Goal: Task Accomplishment & Management: Use online tool/utility

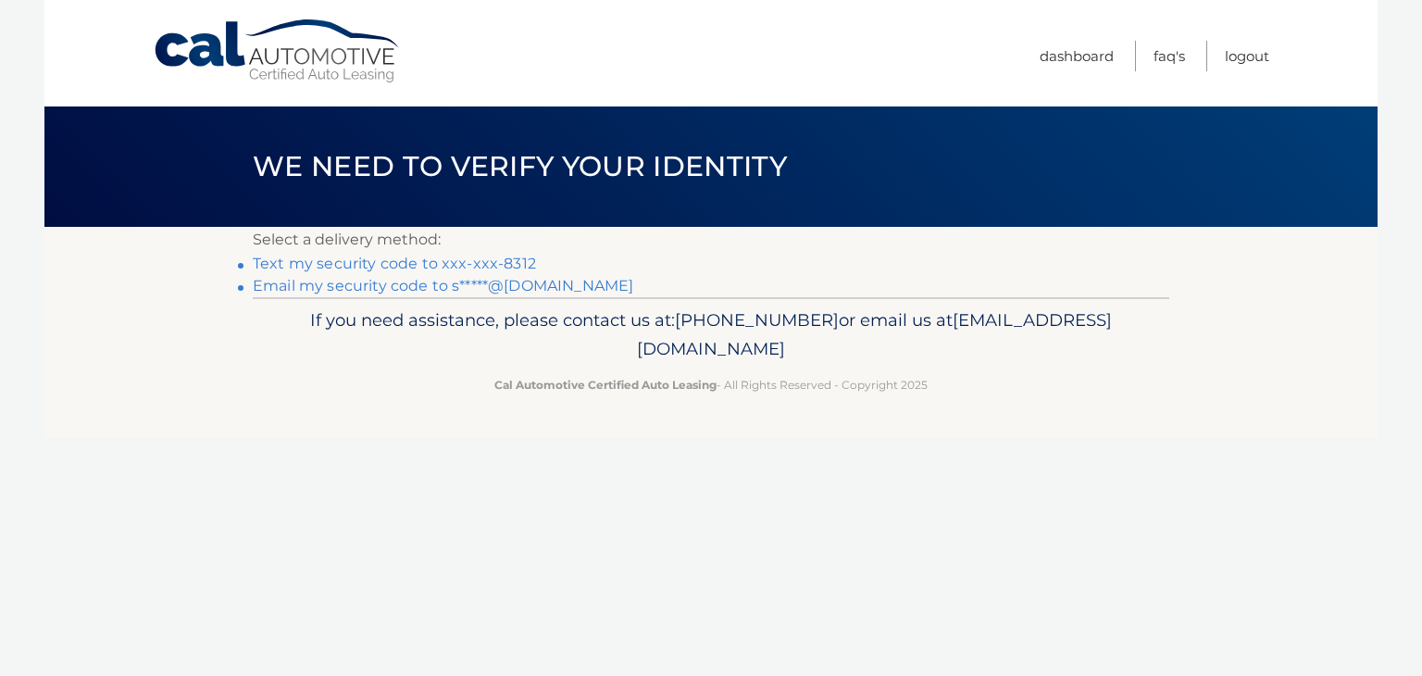
click at [397, 263] on link "Text my security code to xxx-xxx-8312" at bounding box center [394, 264] width 283 height 18
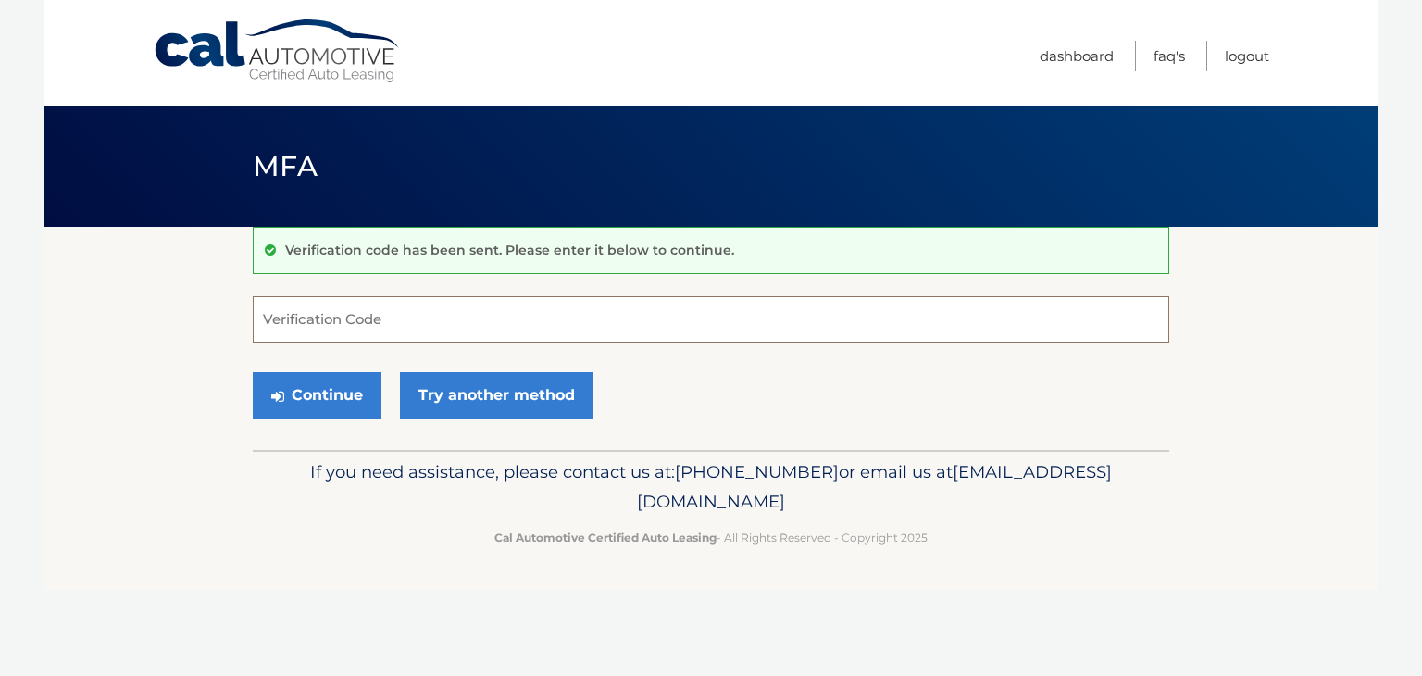
click at [410, 316] on input "Verification Code" at bounding box center [711, 319] width 917 height 46
type input "239078"
click at [289, 390] on button "Continue" at bounding box center [317, 395] width 129 height 46
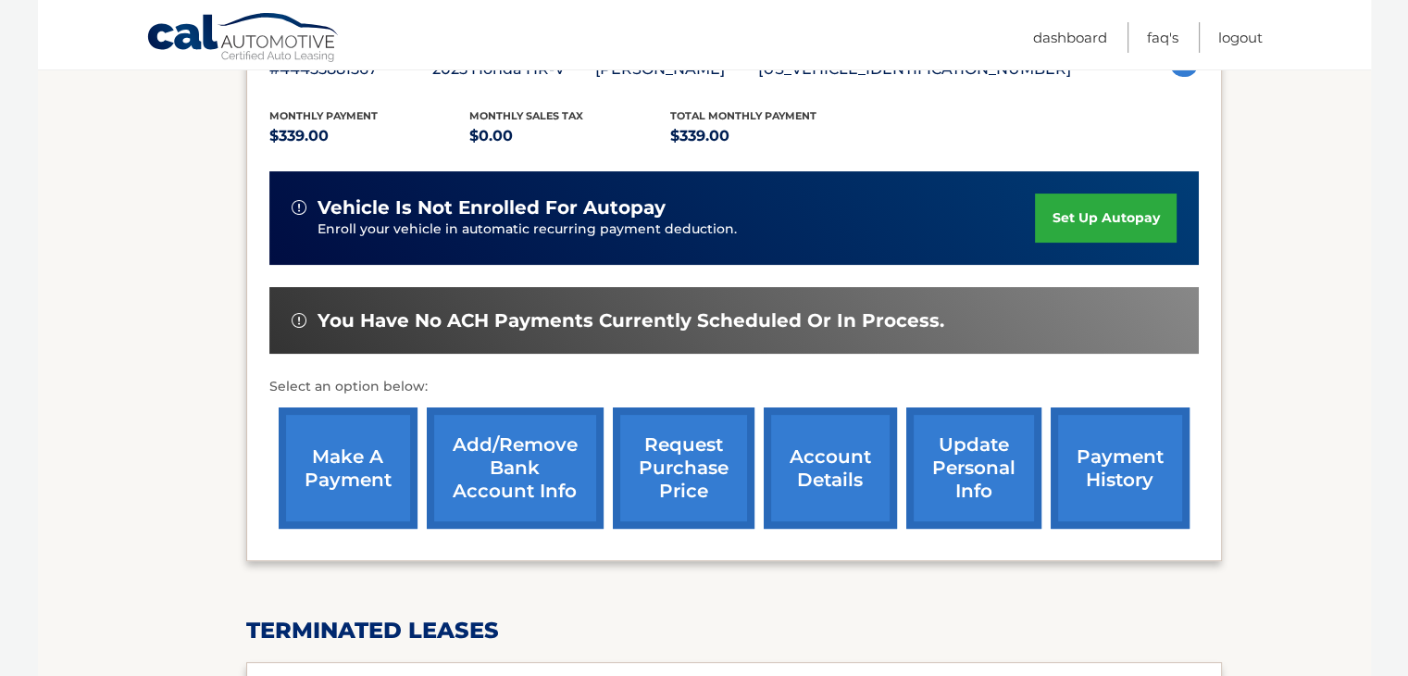
scroll to position [367, 0]
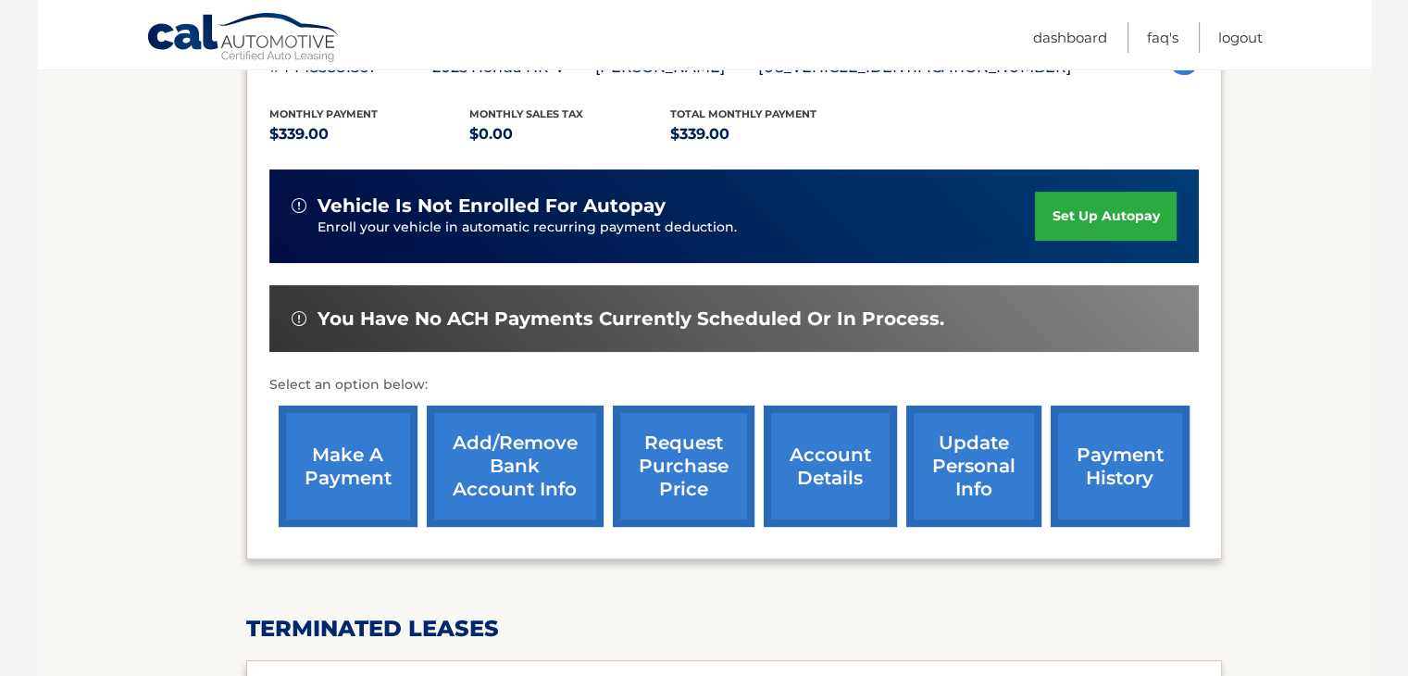
click at [357, 469] on link "make a payment" at bounding box center [348, 466] width 139 height 121
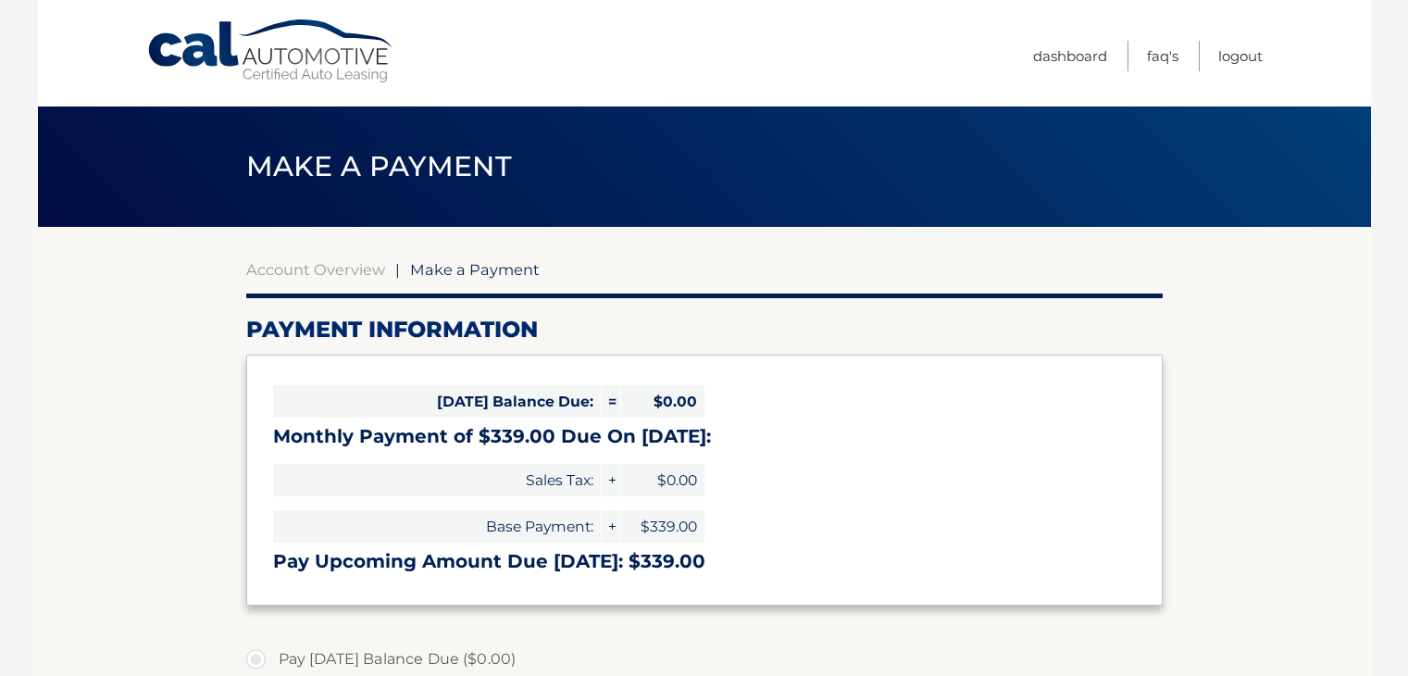
select select "NWU1NmJkODctYWNjNC00ODY2LTk3Y2ItMDQ4MTY2ZDc0Y2Q0"
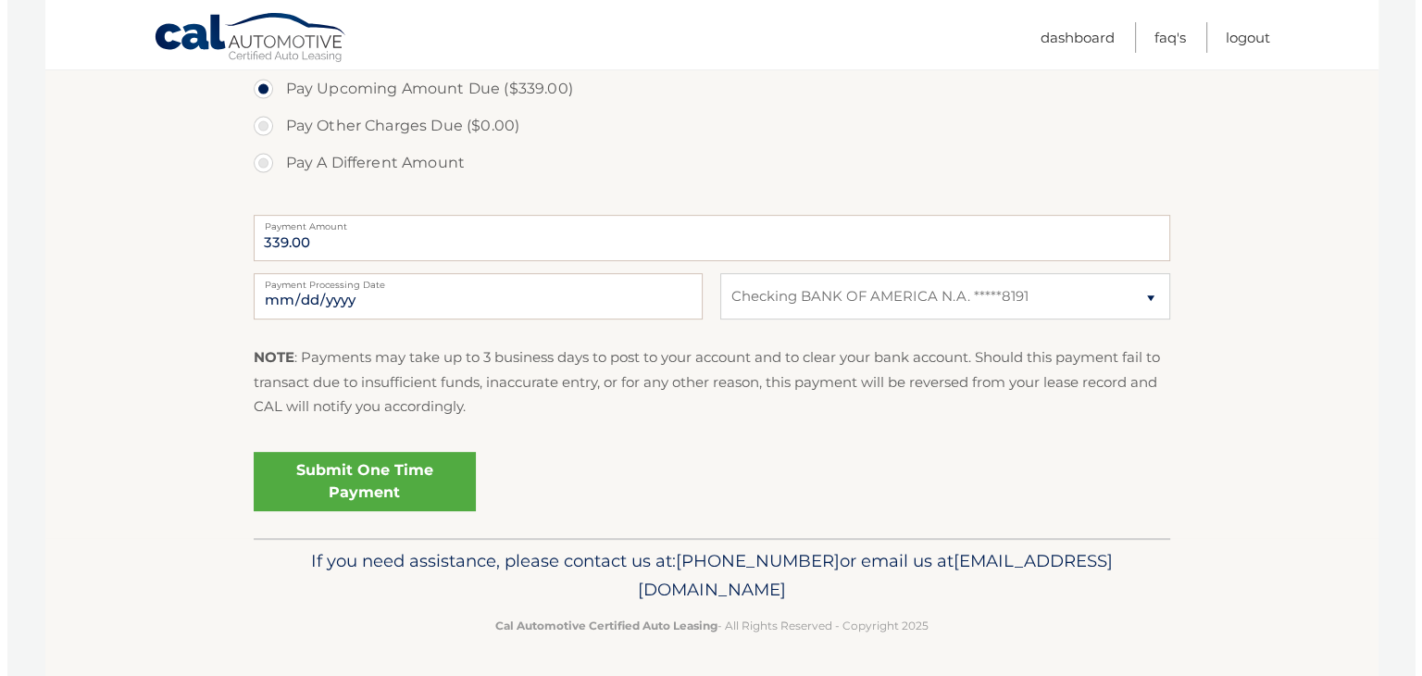
scroll to position [646, 0]
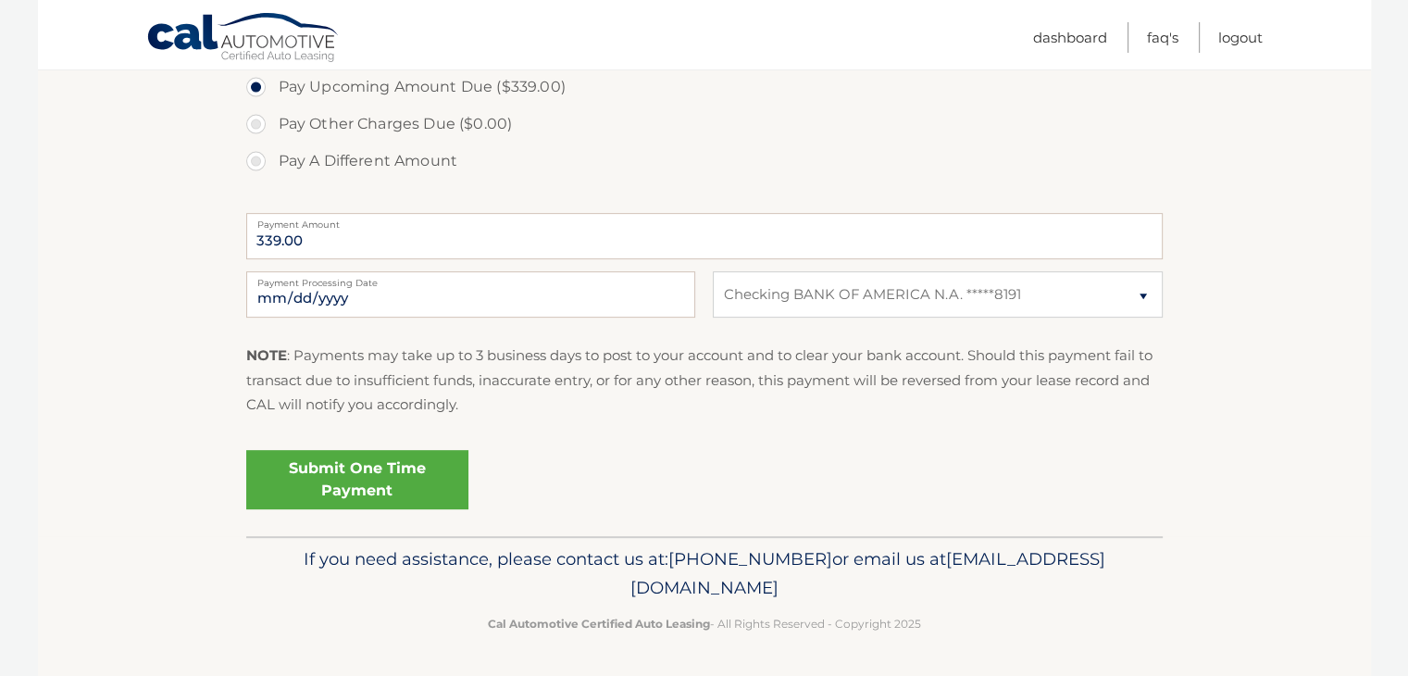
click at [392, 476] on link "Submit One Time Payment" at bounding box center [357, 479] width 222 height 59
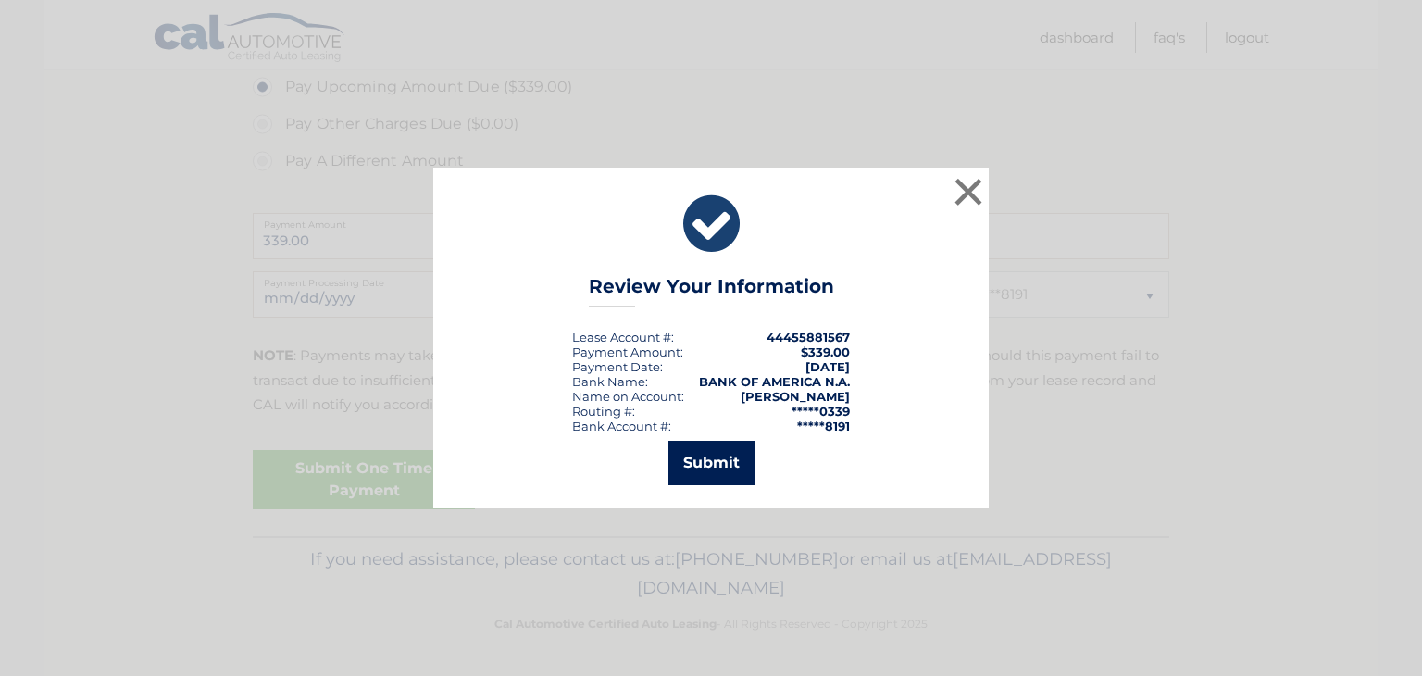
click at [733, 457] on button "Submit" at bounding box center [712, 463] width 86 height 44
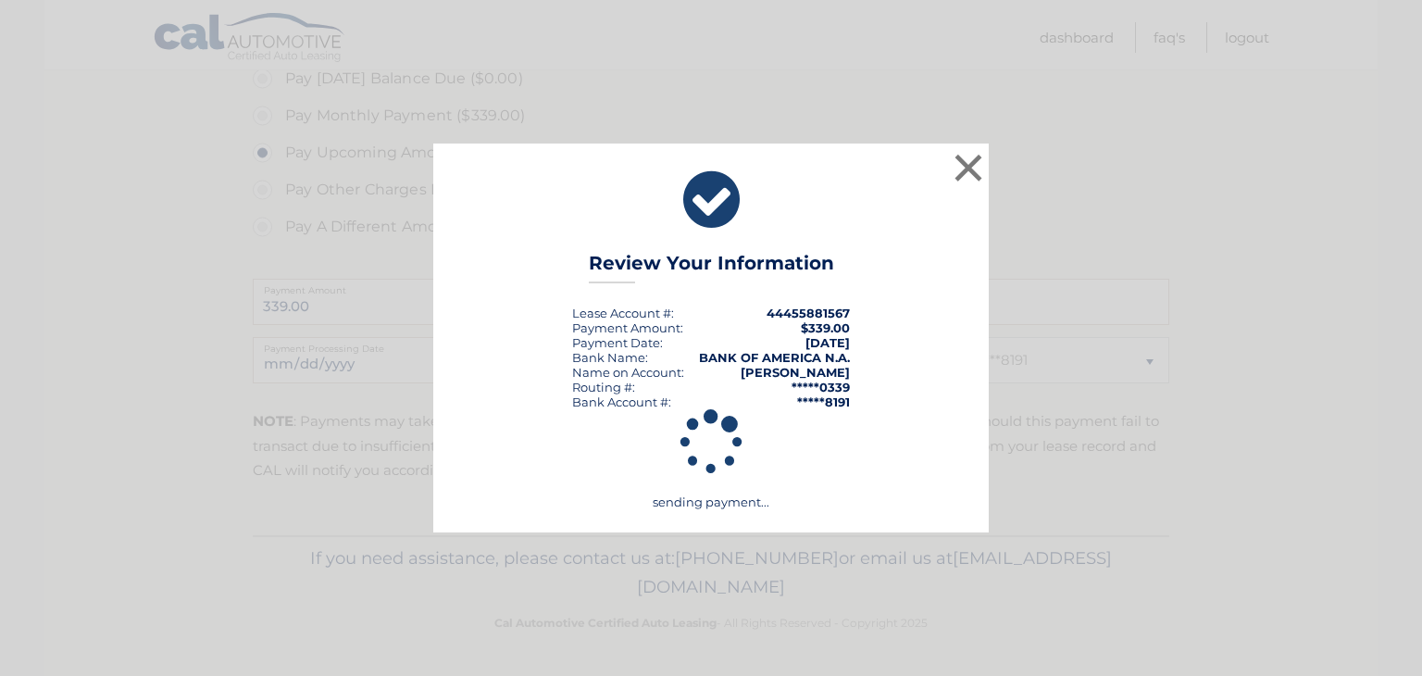
scroll to position [580, 0]
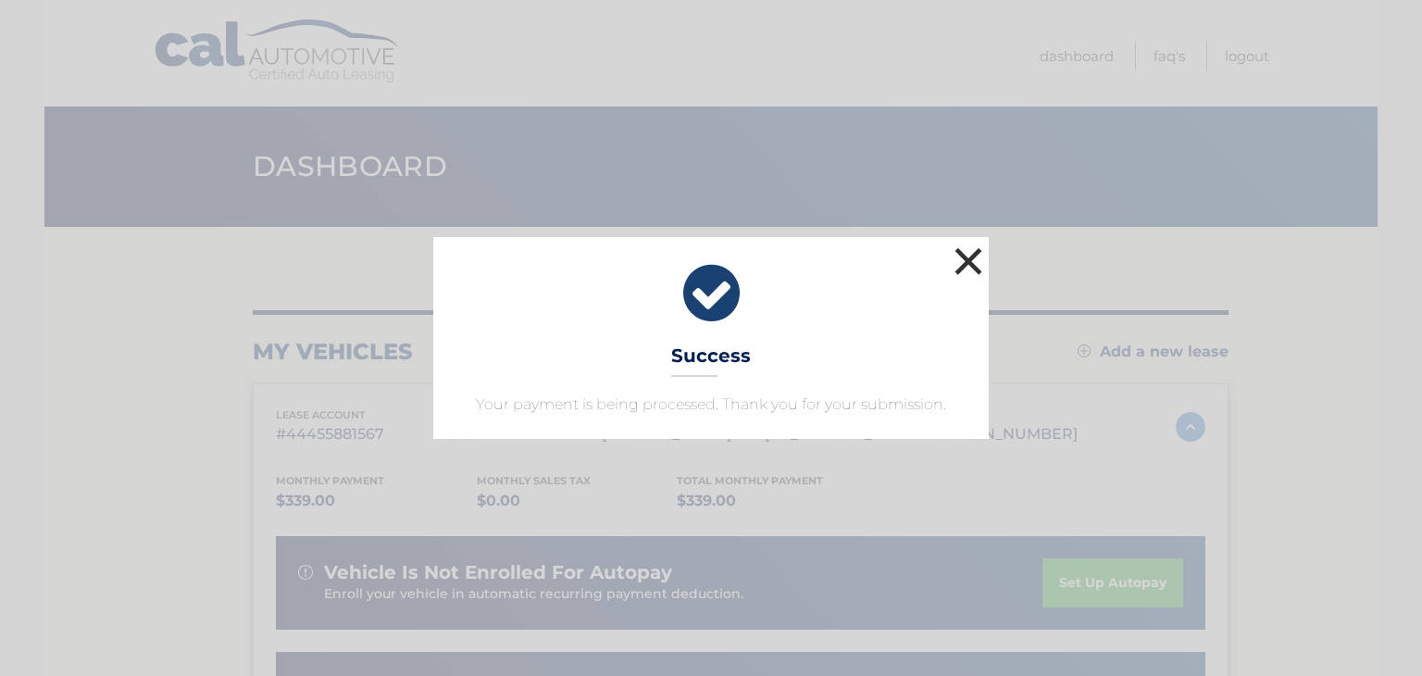
click at [959, 256] on button "×" at bounding box center [968, 261] width 37 height 37
